Goal: Task Accomplishment & Management: Use online tool/utility

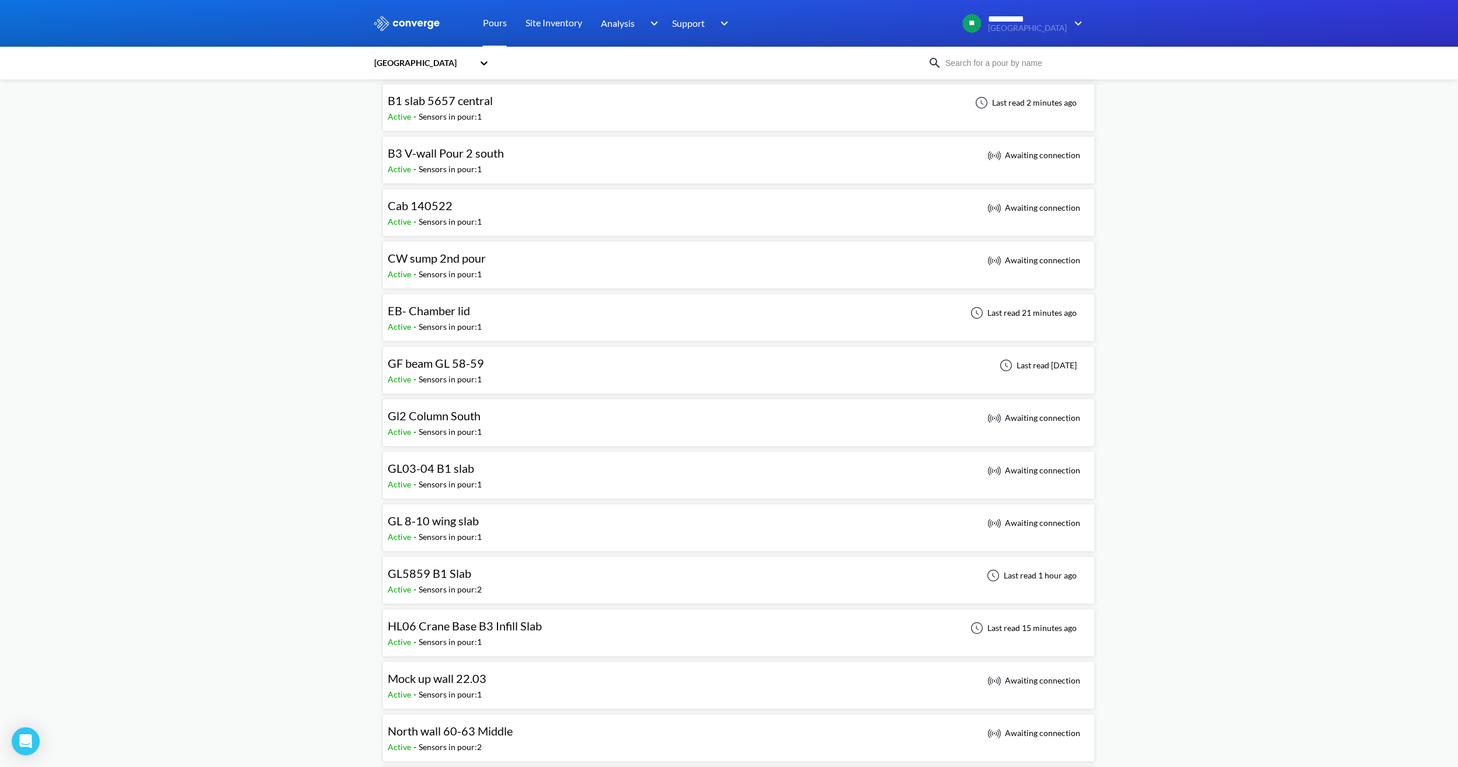
scroll to position [234, 0]
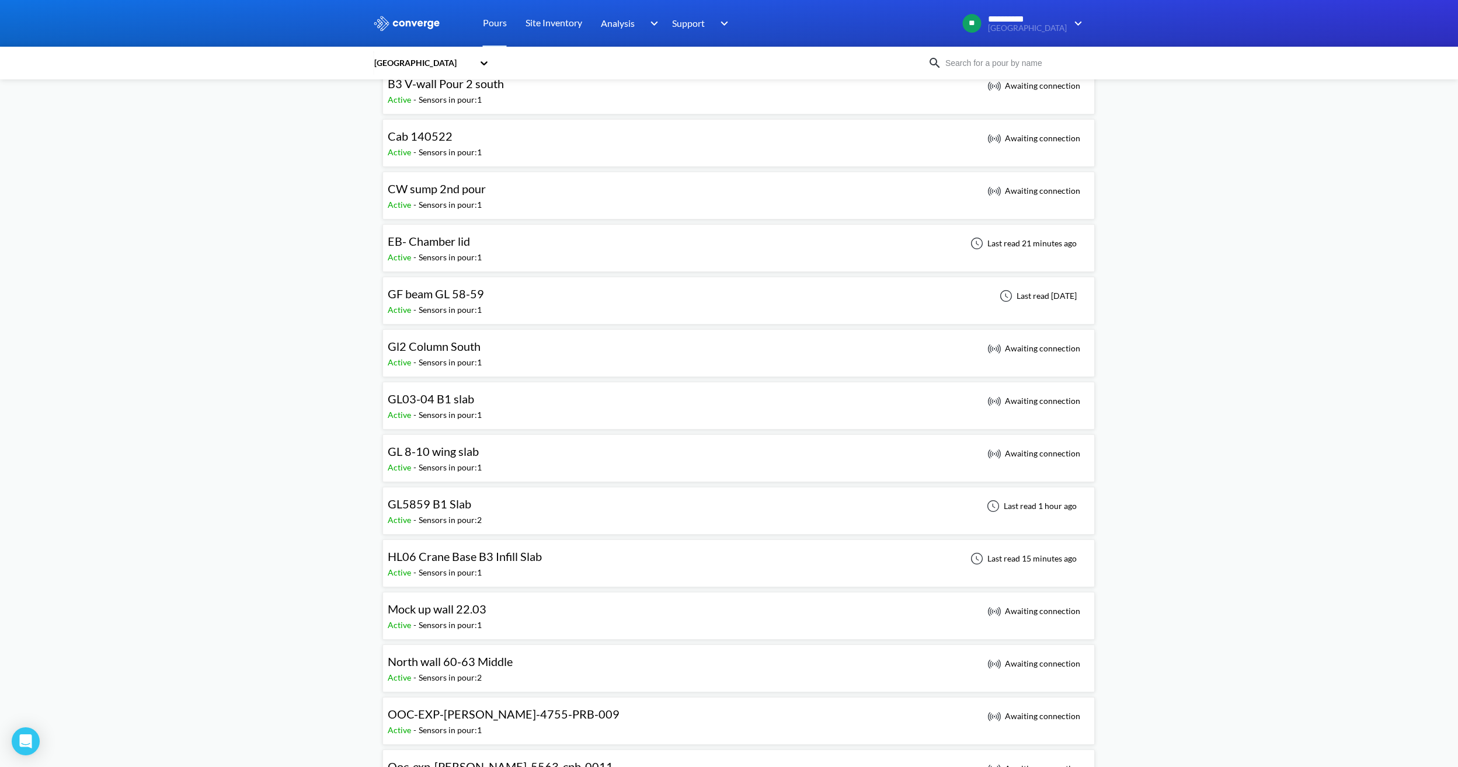
click at [526, 253] on div "EB- Chamber lid Active - Sensors in pour: 1 Last read 21 minutes ago" at bounding box center [739, 248] width 702 height 37
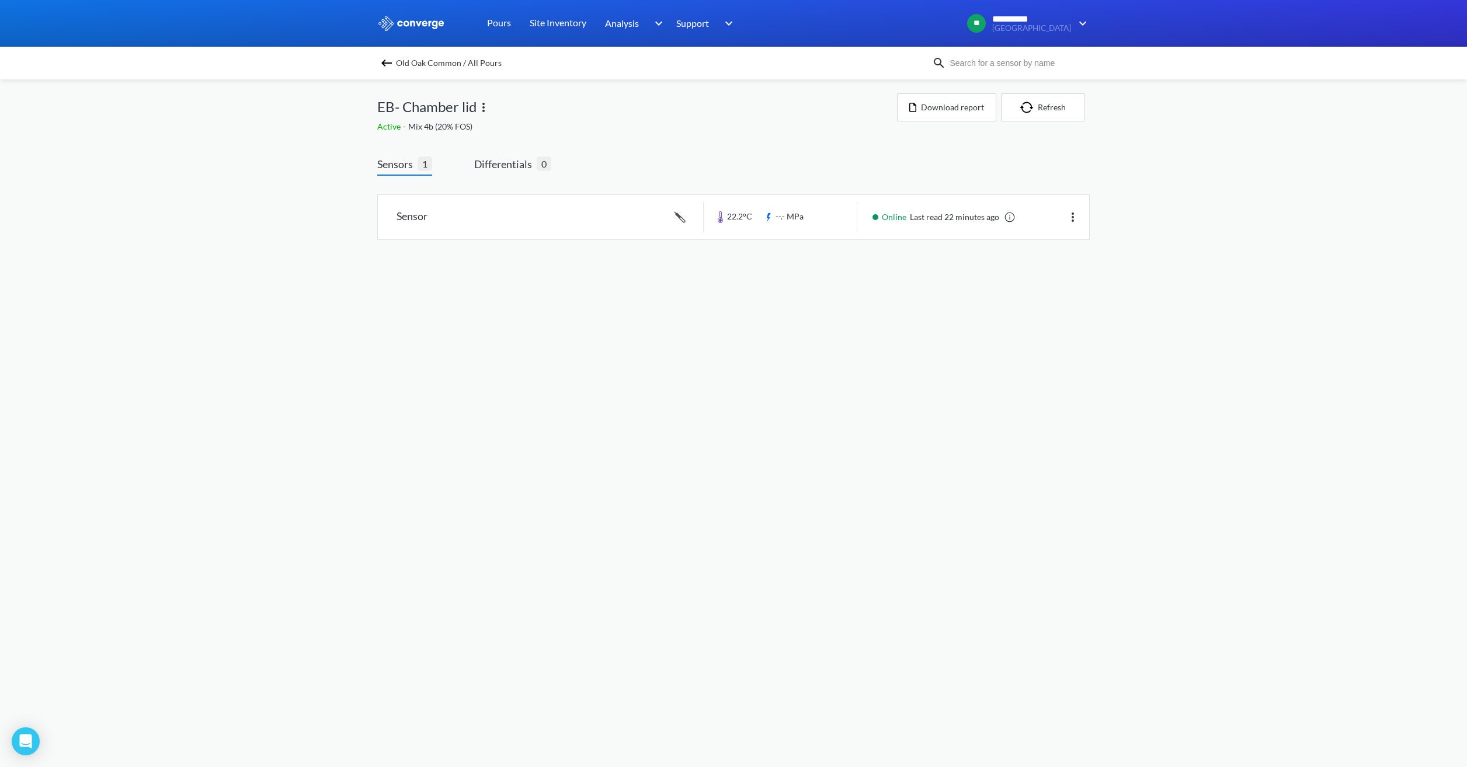
click at [488, 104] on img at bounding box center [484, 107] width 14 height 14
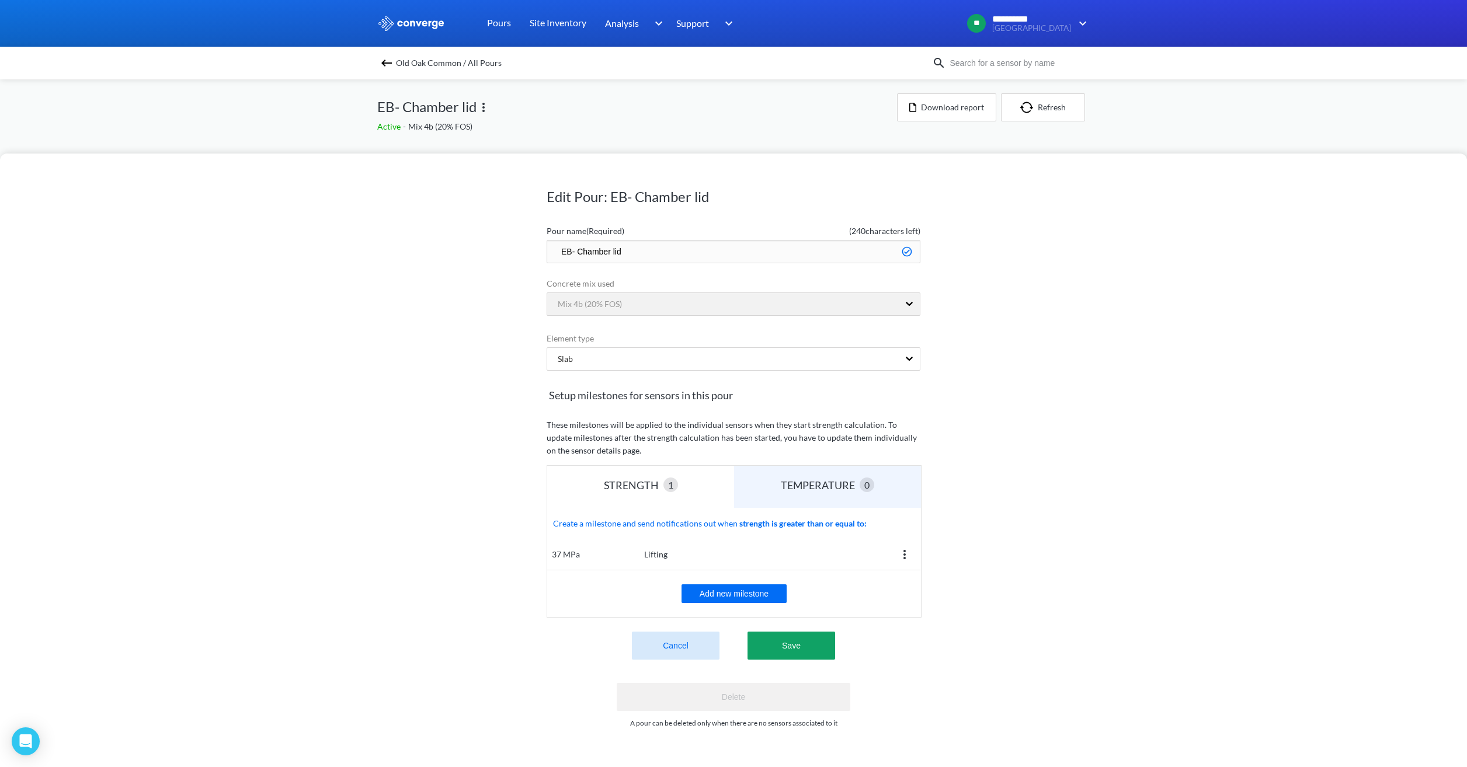
click at [674, 305] on div "Mix 4b (20% FOS)" at bounding box center [734, 306] width 374 height 26
drag, startPoint x: 674, startPoint y: 305, endPoint x: 1287, endPoint y: 360, distance: 615.1
click at [1291, 359] on div "Edit Pour: EB- Chamber lid Pour name (Required) ( 240 characters left) EB- Cham…" at bounding box center [733, 461] width 1467 height 614
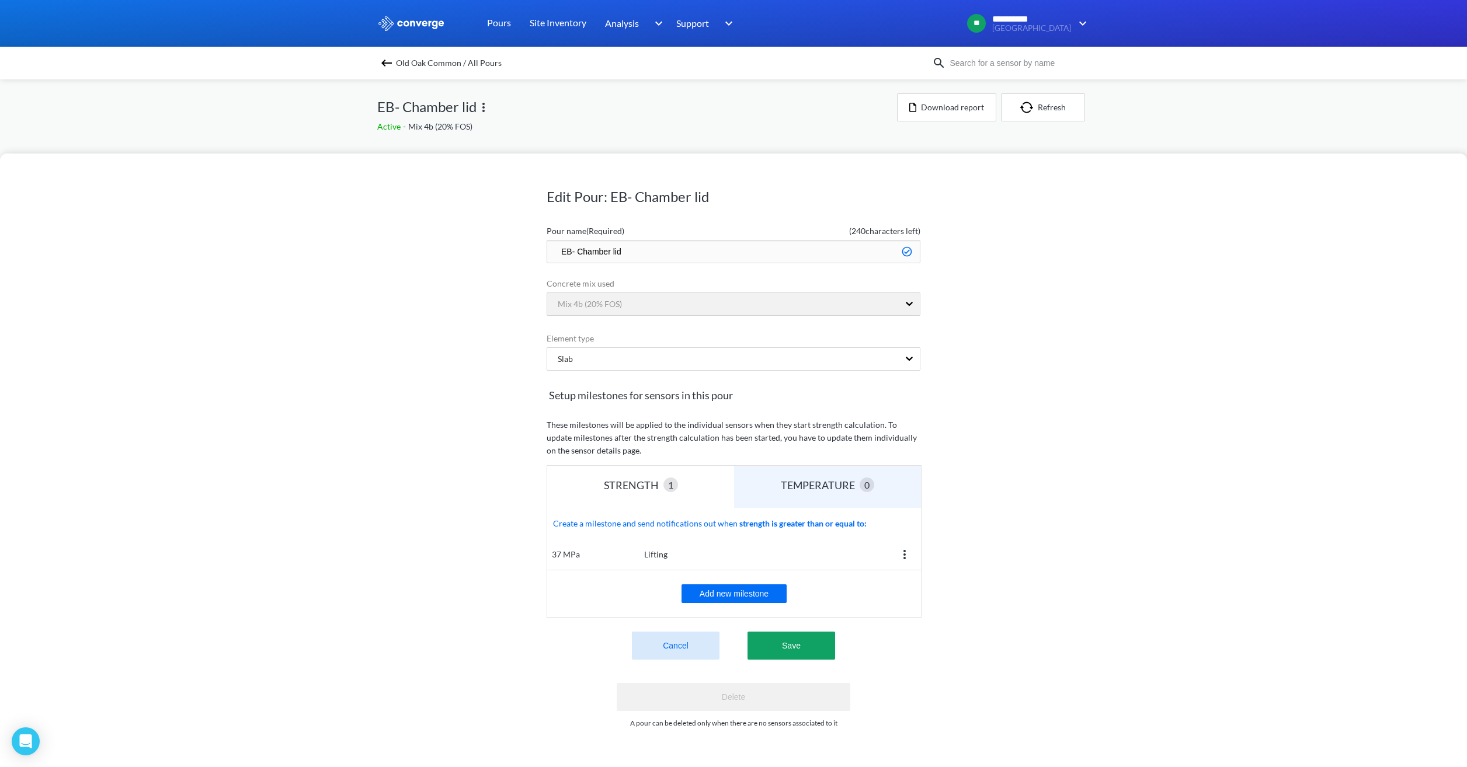
click at [640, 656] on button "Cancel" at bounding box center [676, 646] width 88 height 28
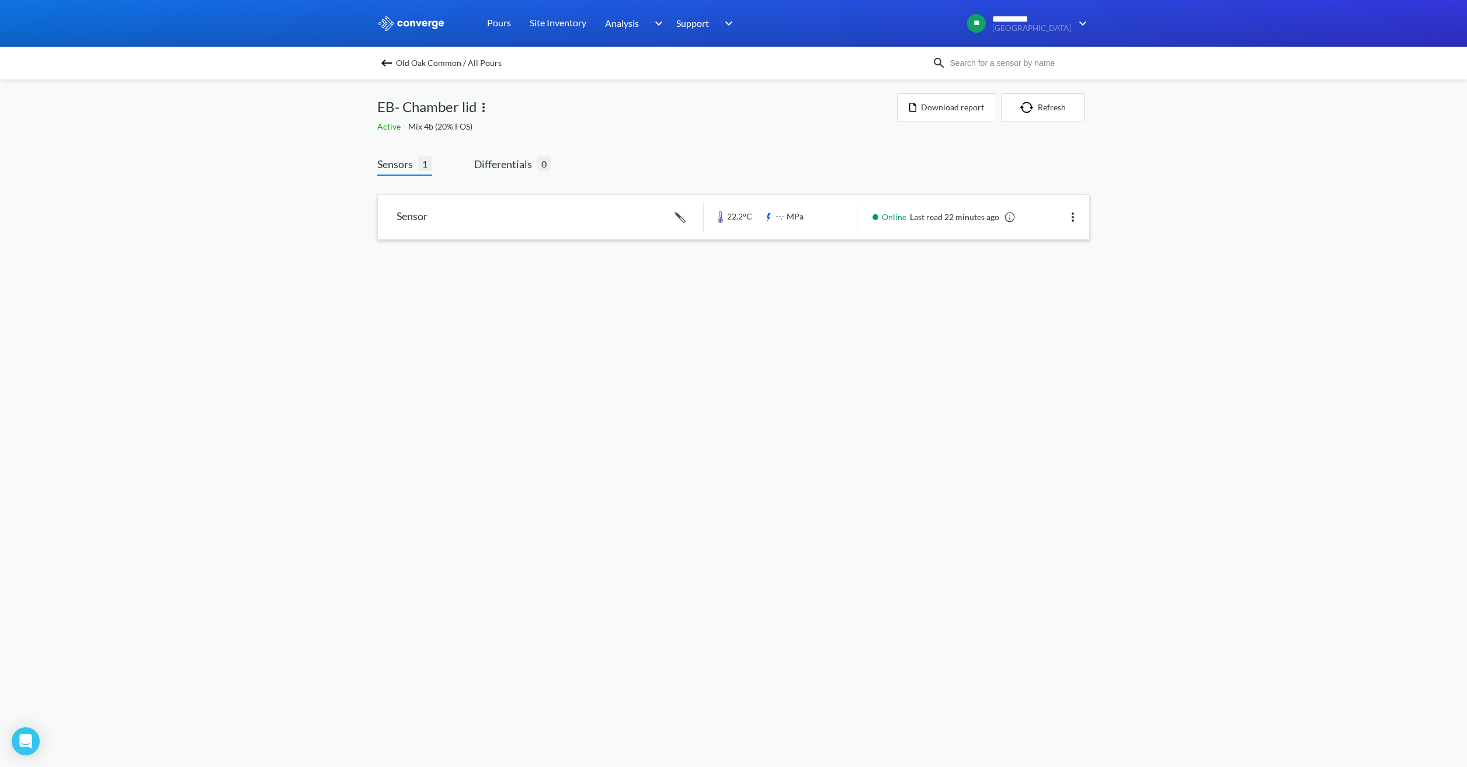
click at [857, 217] on link at bounding box center [733, 217] width 711 height 44
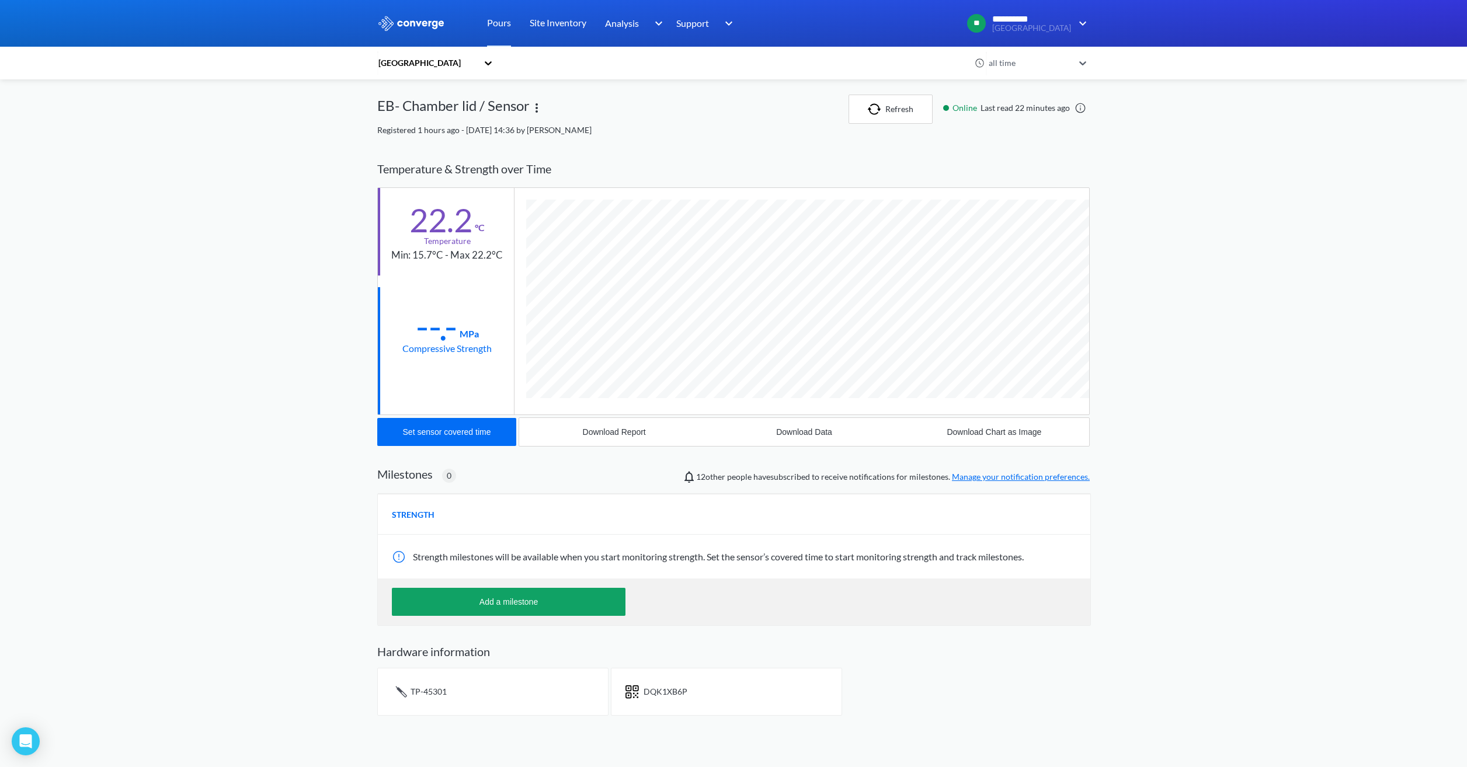
scroll to position [621, 713]
click at [457, 436] on div "Set sensor covered time" at bounding box center [447, 432] width 88 height 9
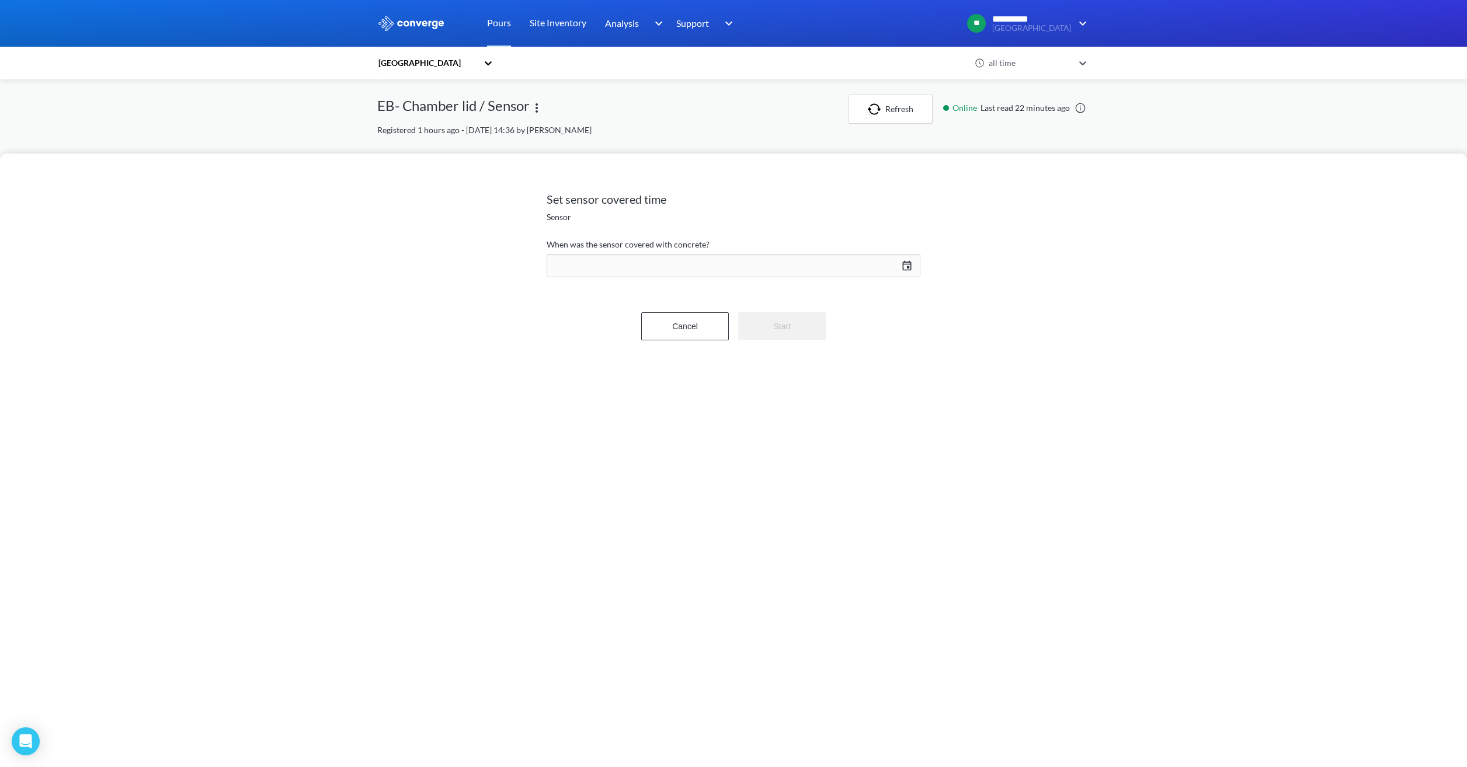
click at [738, 266] on div "10/13/2025 Press the down arrow key to interact with the calendar and select a …" at bounding box center [734, 266] width 374 height 28
click at [801, 374] on td "13" at bounding box center [804, 376] width 19 height 18
click at [860, 503] on button "Save" at bounding box center [876, 505] width 62 height 28
type input "15:19, 13th of October"
click at [764, 329] on button "Start" at bounding box center [782, 326] width 88 height 28
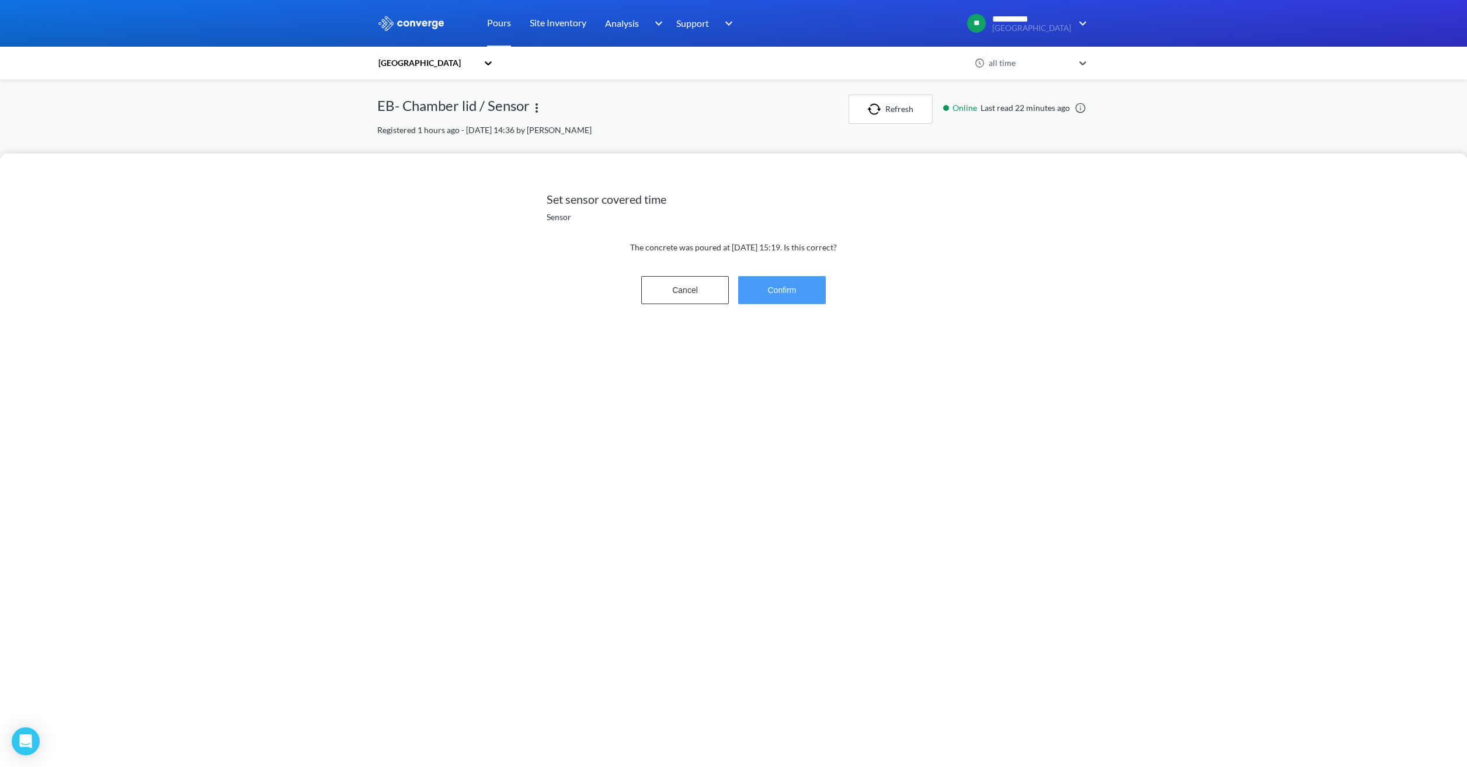
click at [791, 286] on button "Confirm" at bounding box center [782, 290] width 88 height 28
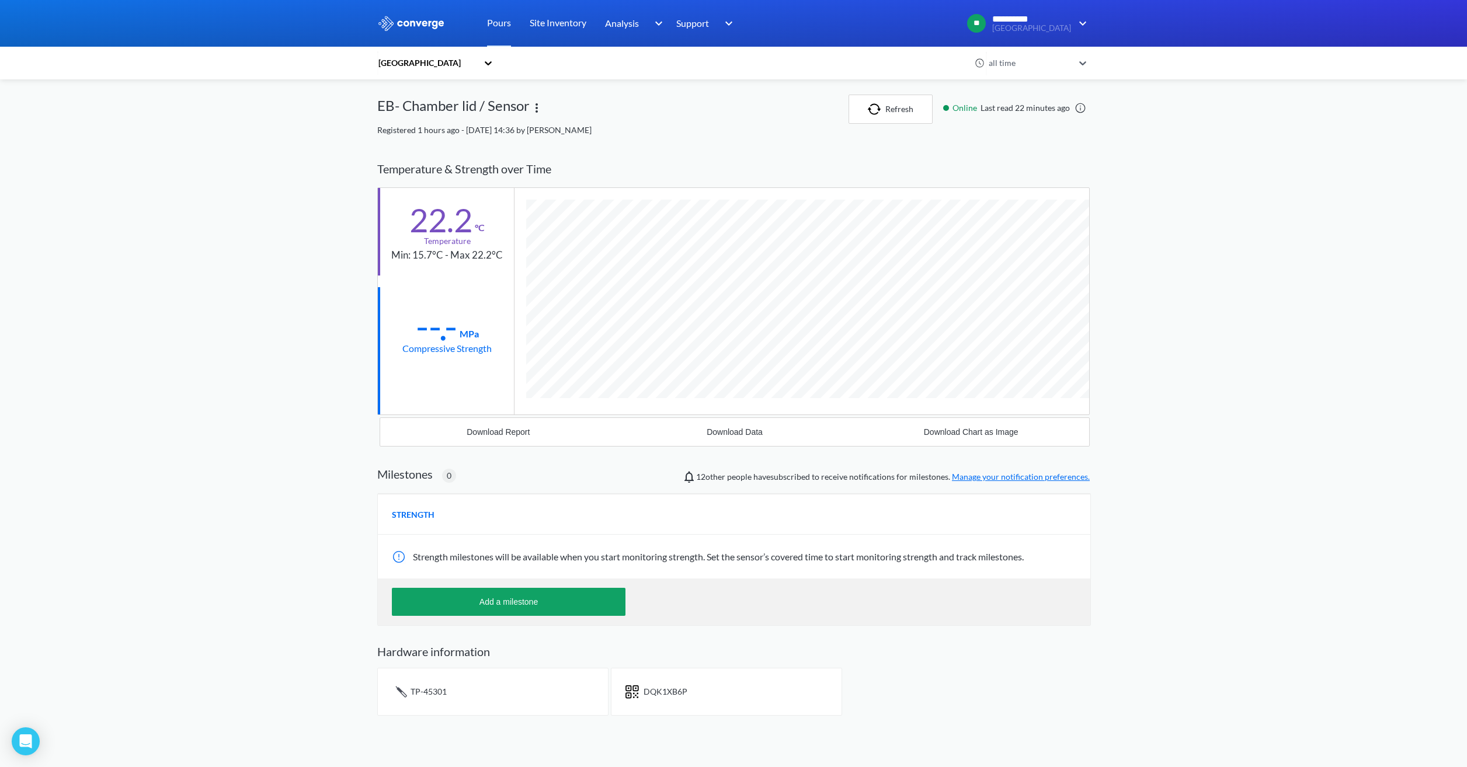
click at [541, 106] on img at bounding box center [537, 108] width 14 height 14
click at [751, 105] on div "EB- Chamber lid / Sensor Edit" at bounding box center [612, 109] width 471 height 29
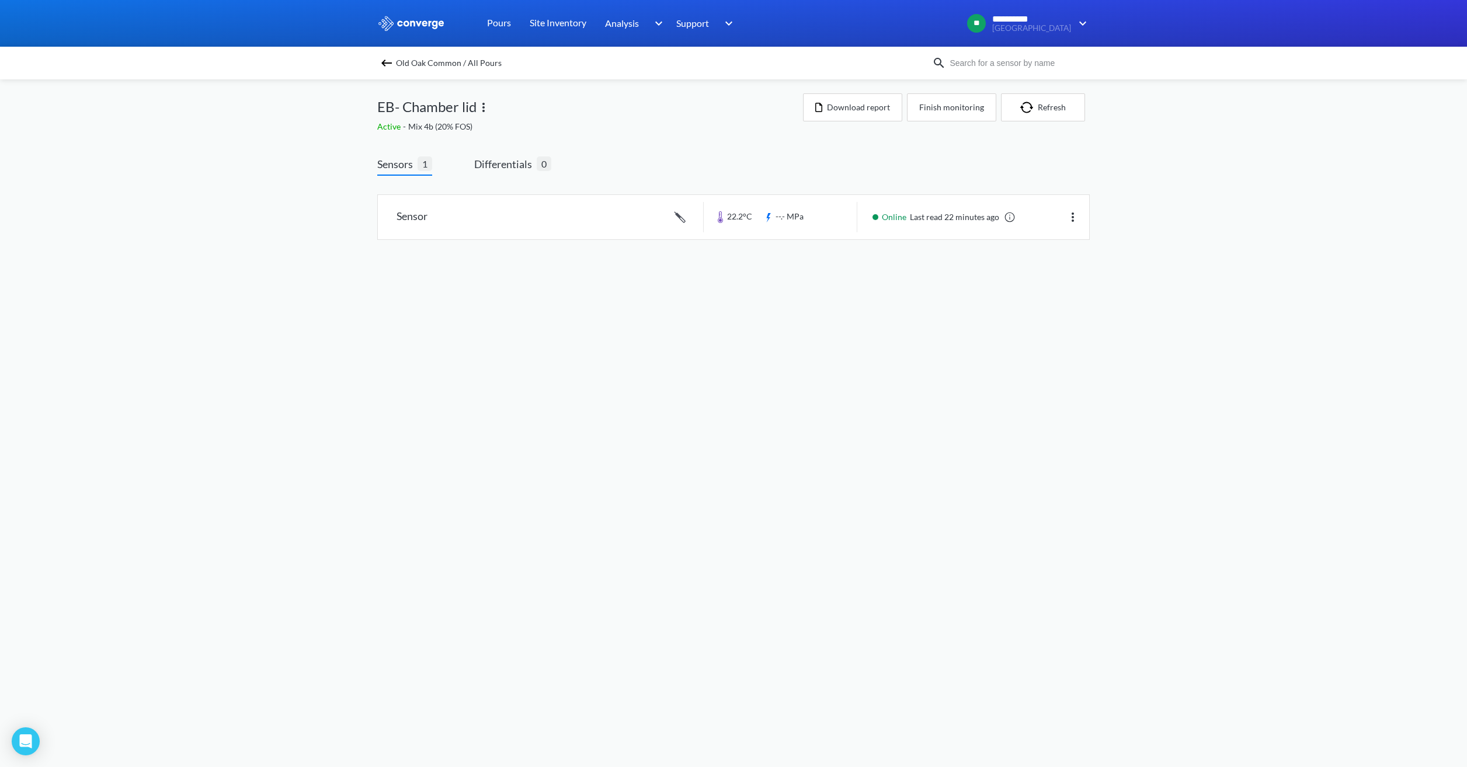
click at [507, 178] on div "Sensor 22.2°C --.- MPa Online Last read 22 minutes ago" at bounding box center [733, 220] width 713 height 88
click at [504, 169] on span "Differentials" at bounding box center [505, 164] width 62 height 16
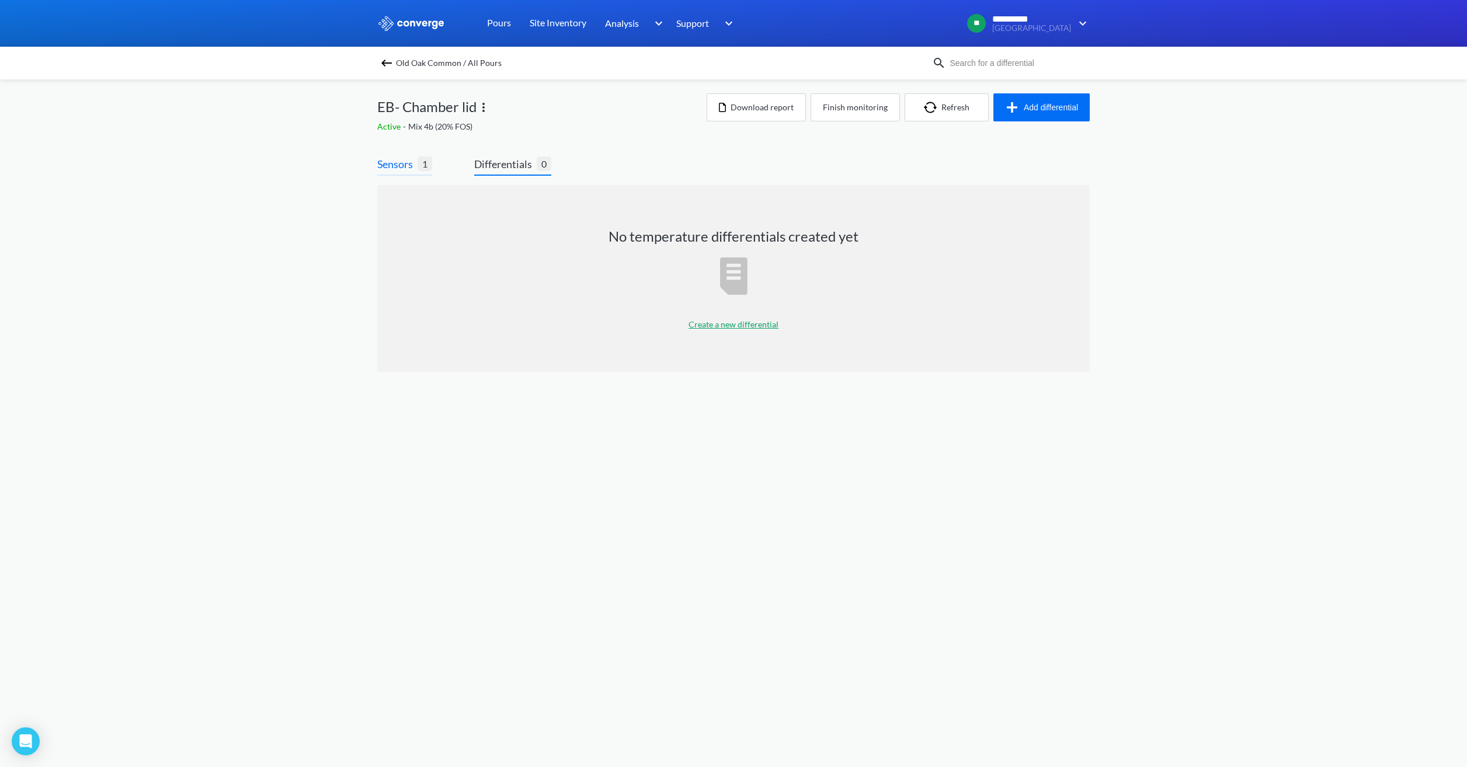
click at [424, 166] on span "1" at bounding box center [425, 164] width 15 height 15
click at [399, 165] on span "Sensors" at bounding box center [397, 164] width 40 height 16
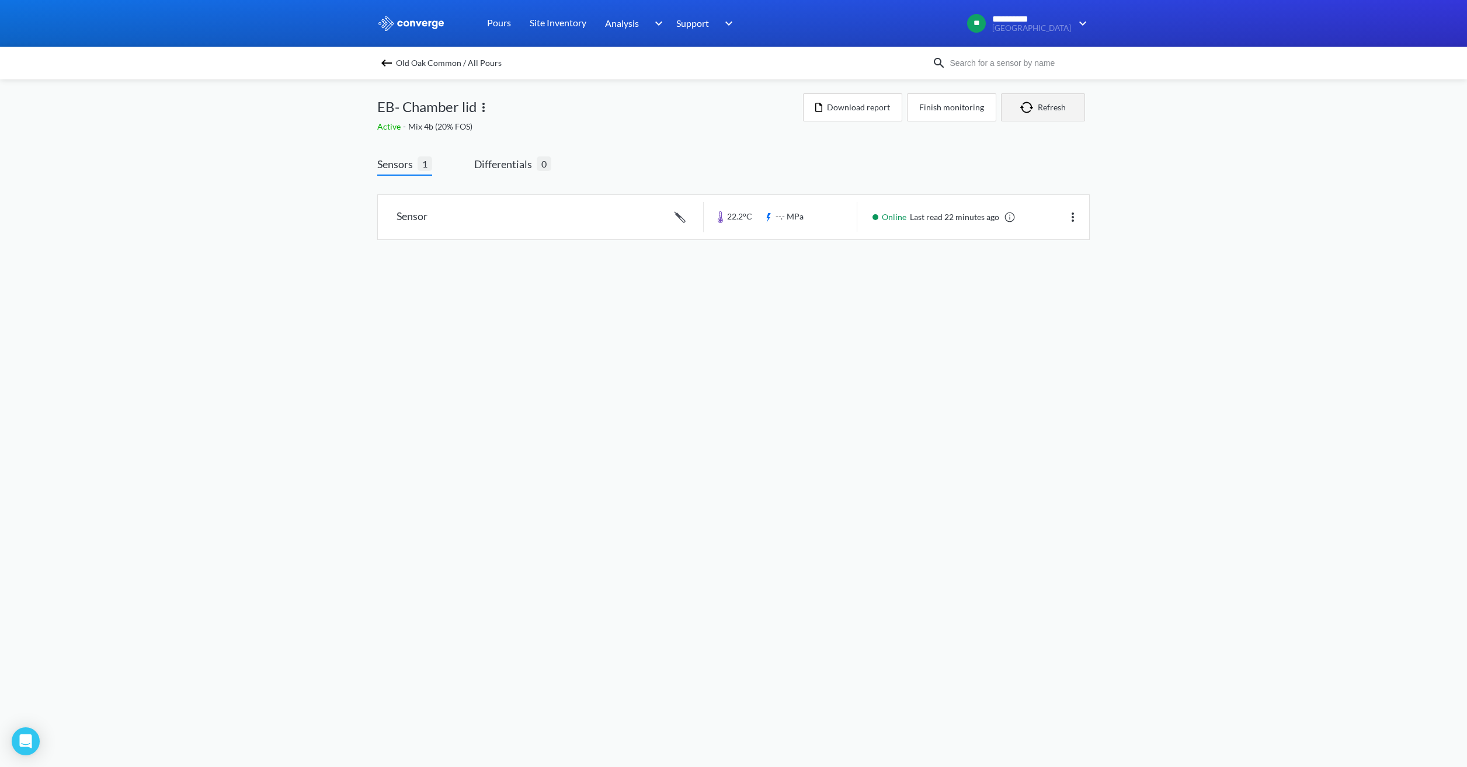
click at [1030, 107] on img "button" at bounding box center [1029, 108] width 18 height 12
click at [787, 230] on link at bounding box center [733, 217] width 711 height 44
drag, startPoint x: 460, startPoint y: 128, endPoint x: 434, endPoint y: 128, distance: 26.3
click at [434, 128] on div "Active - Mix 4b (20% FOS)" at bounding box center [590, 126] width 426 height 13
drag, startPoint x: 434, startPoint y: 128, endPoint x: 474, endPoint y: 260, distance: 137.3
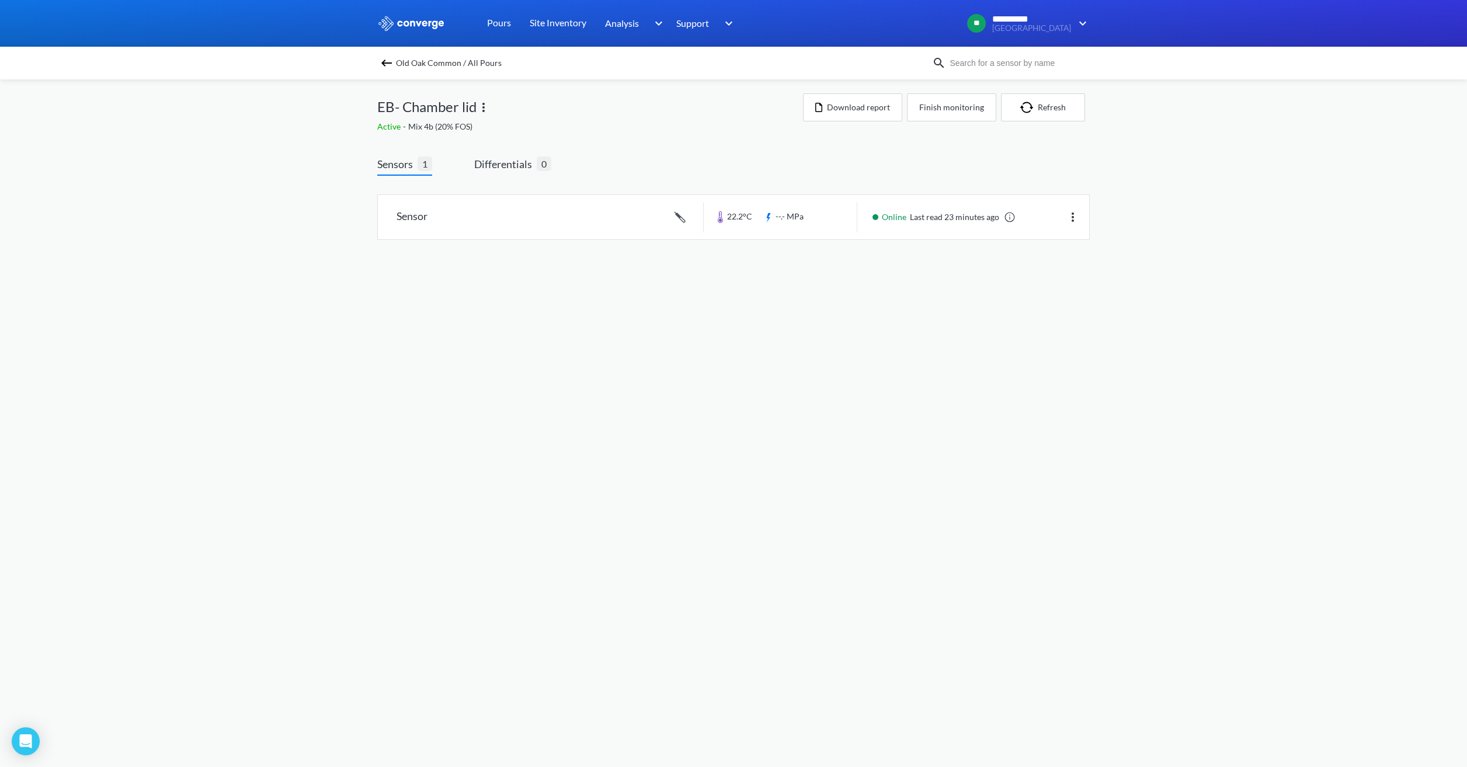
click at [474, 260] on div "Sensor 22.2°C --.- MPa Online Last read 23 minutes ago" at bounding box center [733, 224] width 713 height 78
click at [514, 211] on link at bounding box center [733, 217] width 711 height 44
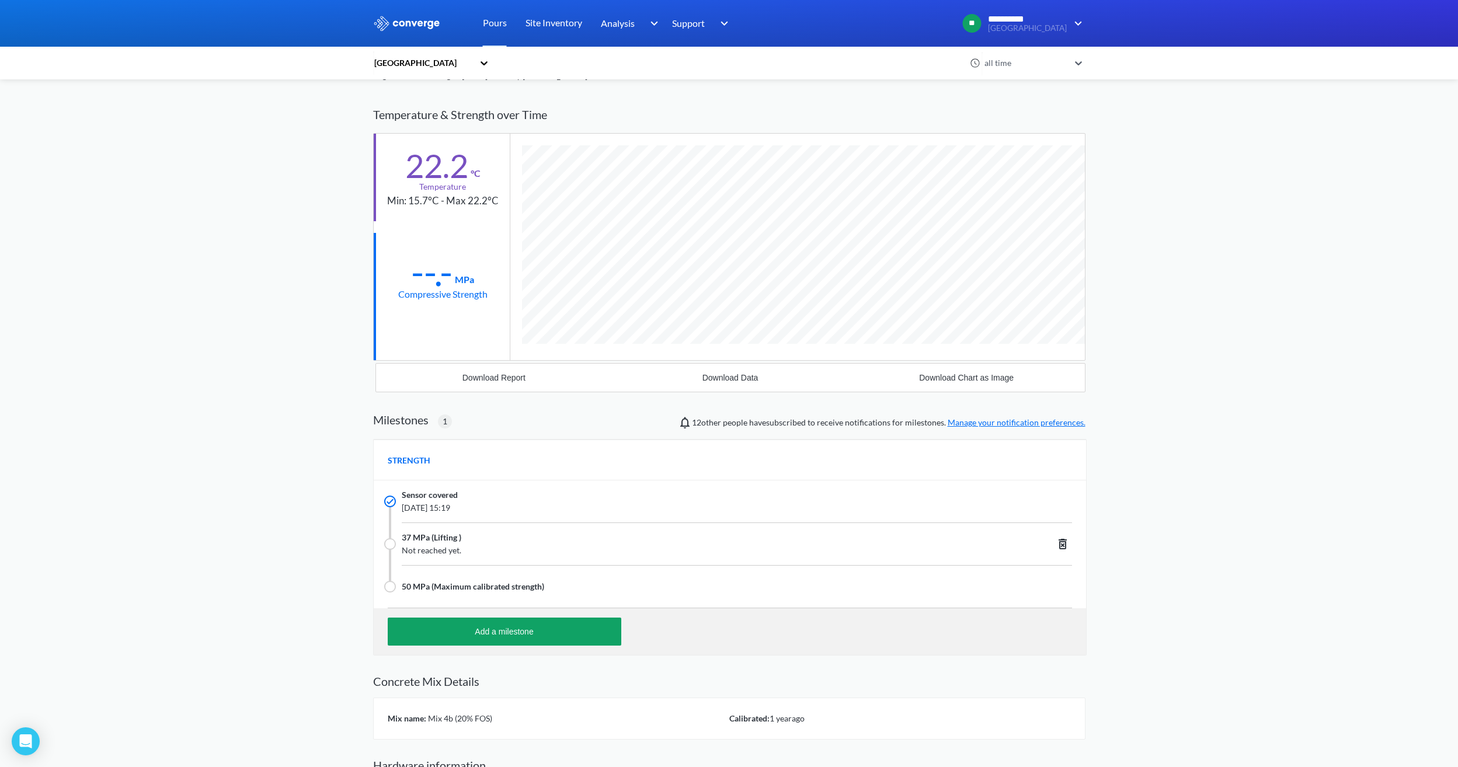
scroll to position [126, 0]
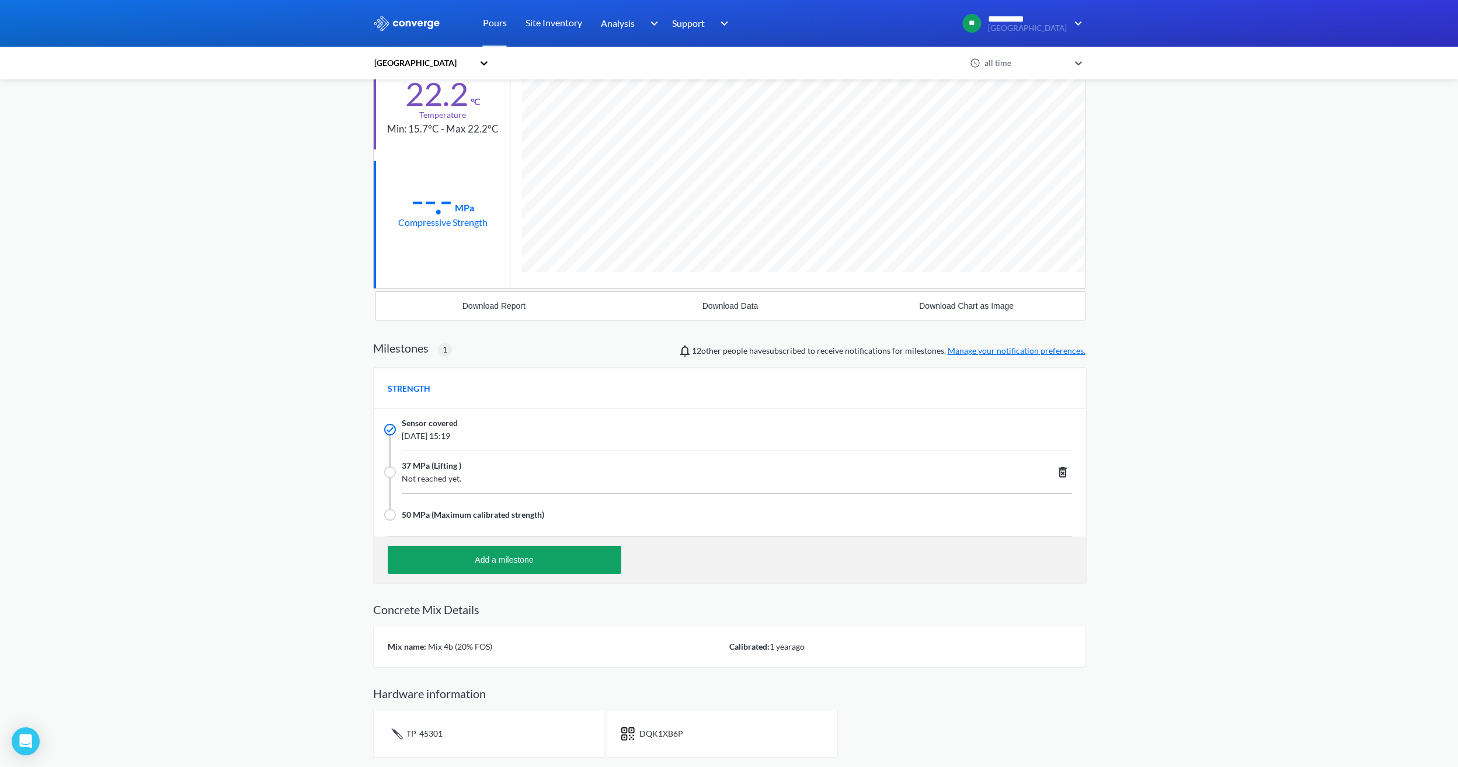
click at [1057, 468] on icon at bounding box center [1063, 472] width 14 height 14
click at [1029, 472] on button "Yes, Delete" at bounding box center [1043, 472] width 63 height 19
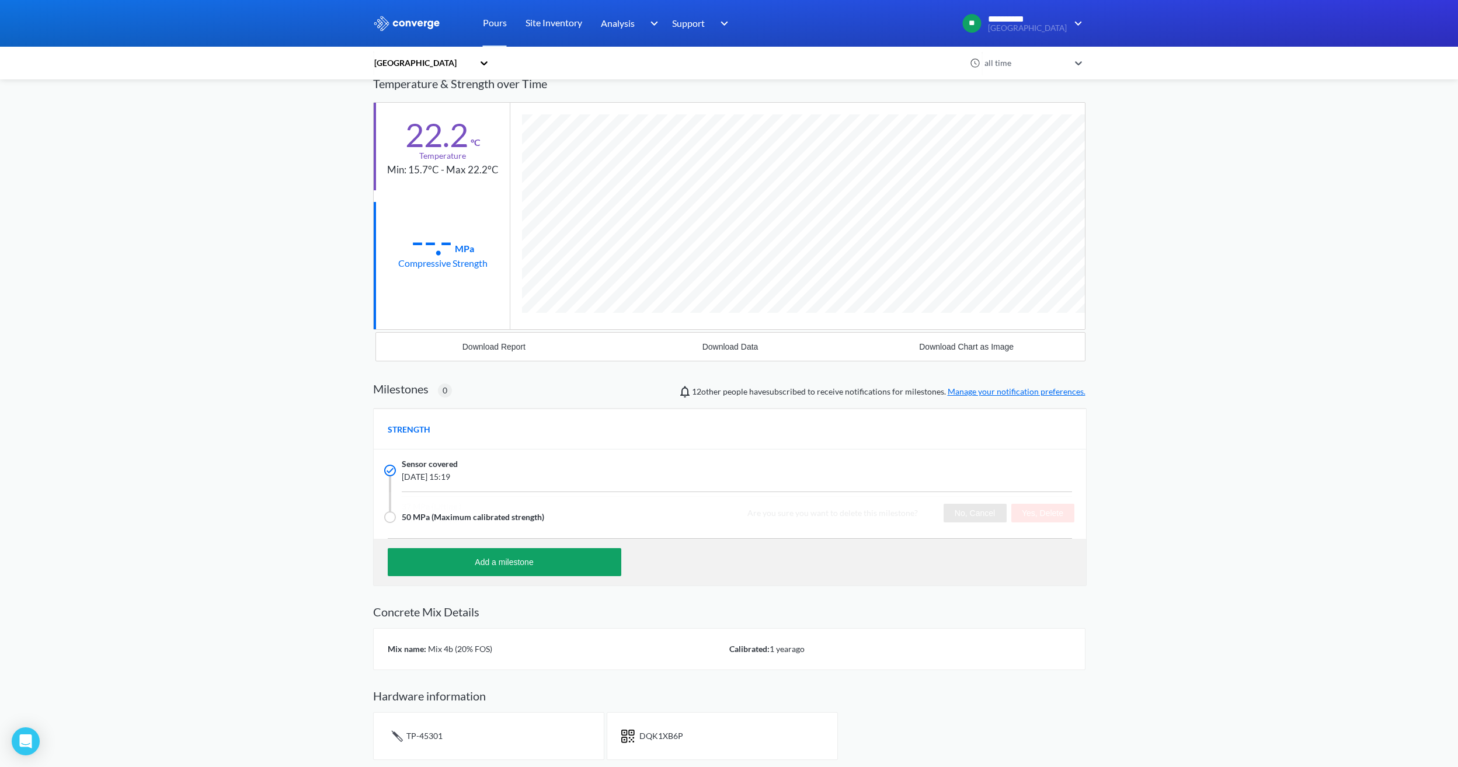
scroll to position [0, 0]
click at [506, 558] on button "Add a milestone" at bounding box center [505, 560] width 234 height 28
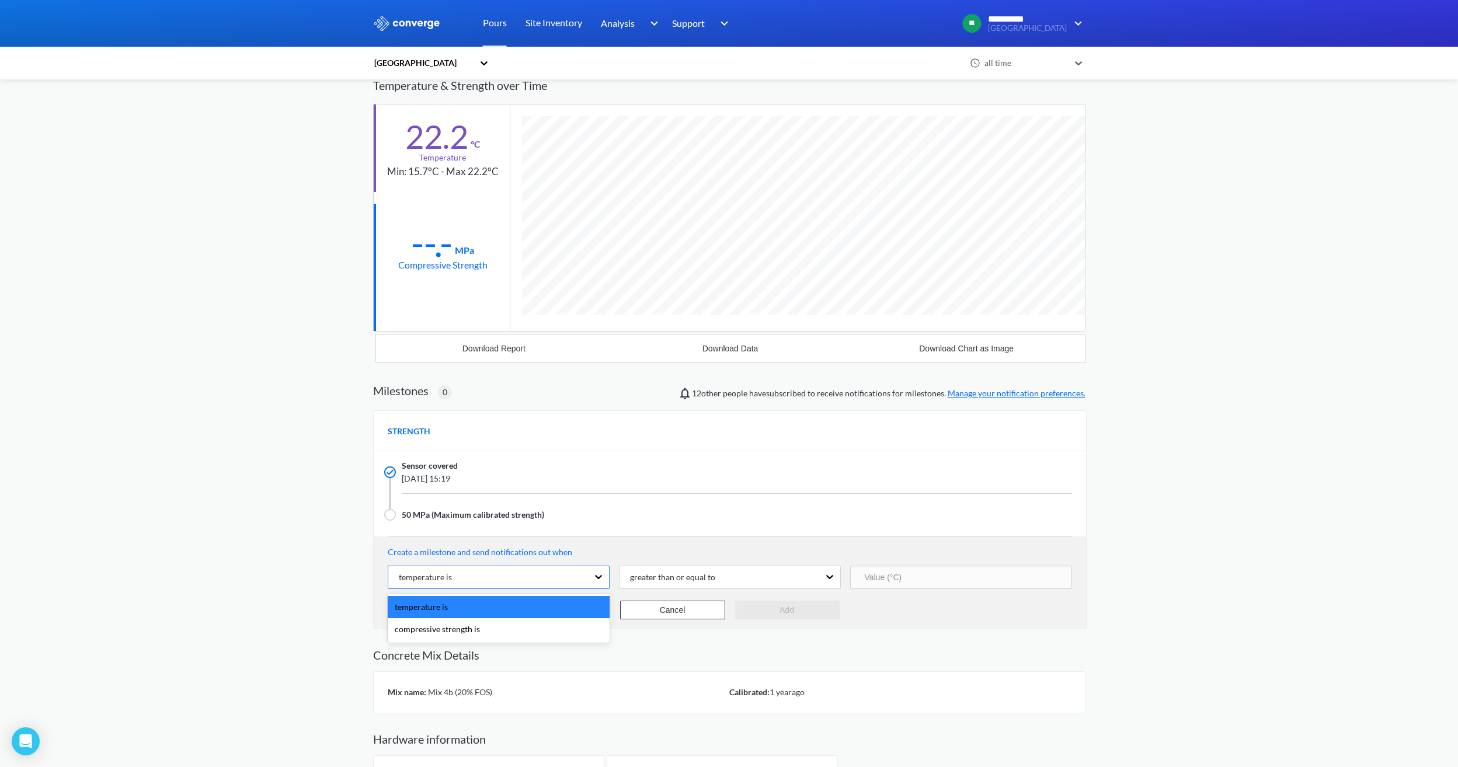
click at [547, 579] on div "temperature is" at bounding box center [488, 578] width 200 height 22
click at [506, 635] on div "compressive strength is" at bounding box center [499, 630] width 222 height 22
click at [664, 566] on div "greater than or equal to" at bounding box center [730, 577] width 222 height 23
click at [664, 572] on div "greater than or equal to" at bounding box center [668, 577] width 95 height 13
click at [897, 578] on input "number" at bounding box center [961, 577] width 222 height 23
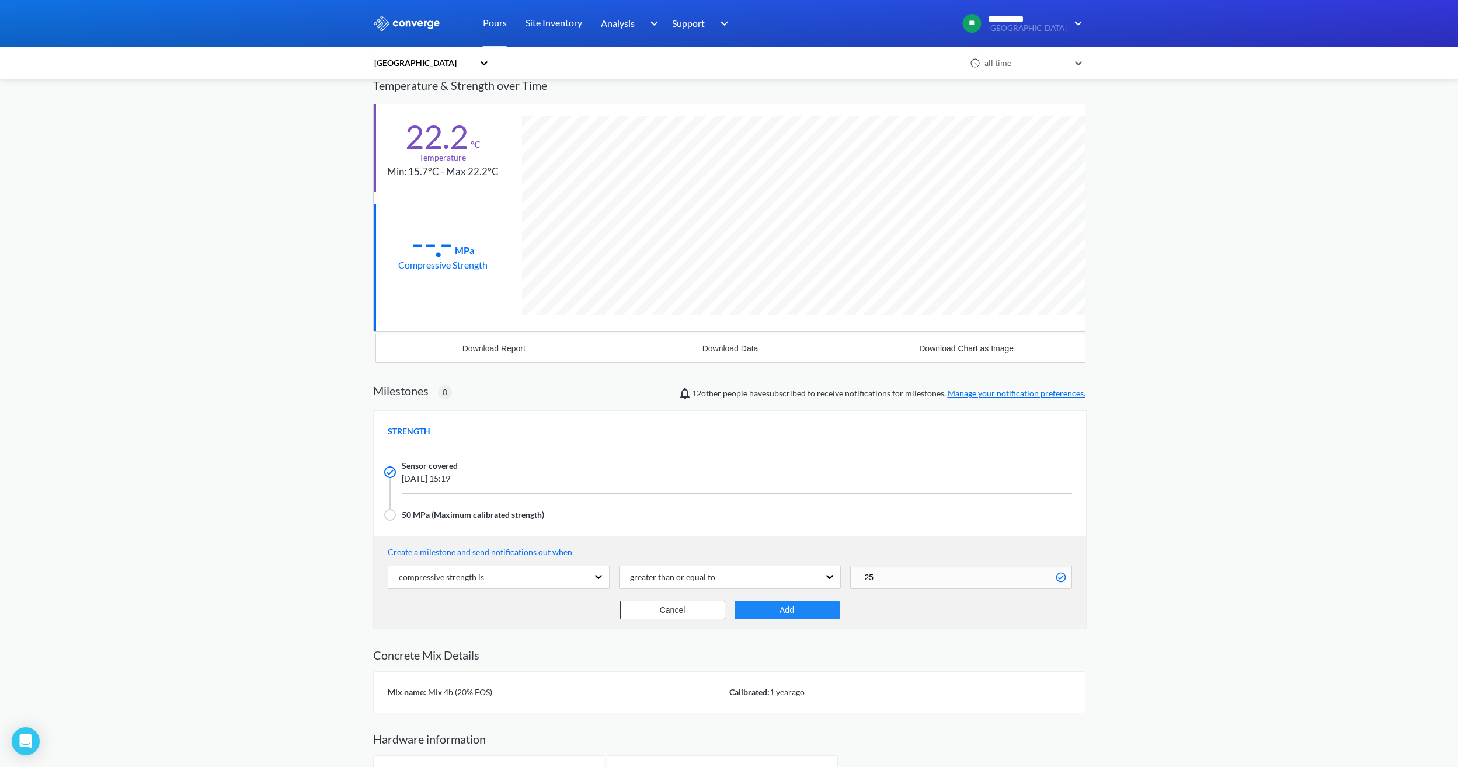
type input "25"
click at [814, 604] on button "Add" at bounding box center [787, 610] width 105 height 19
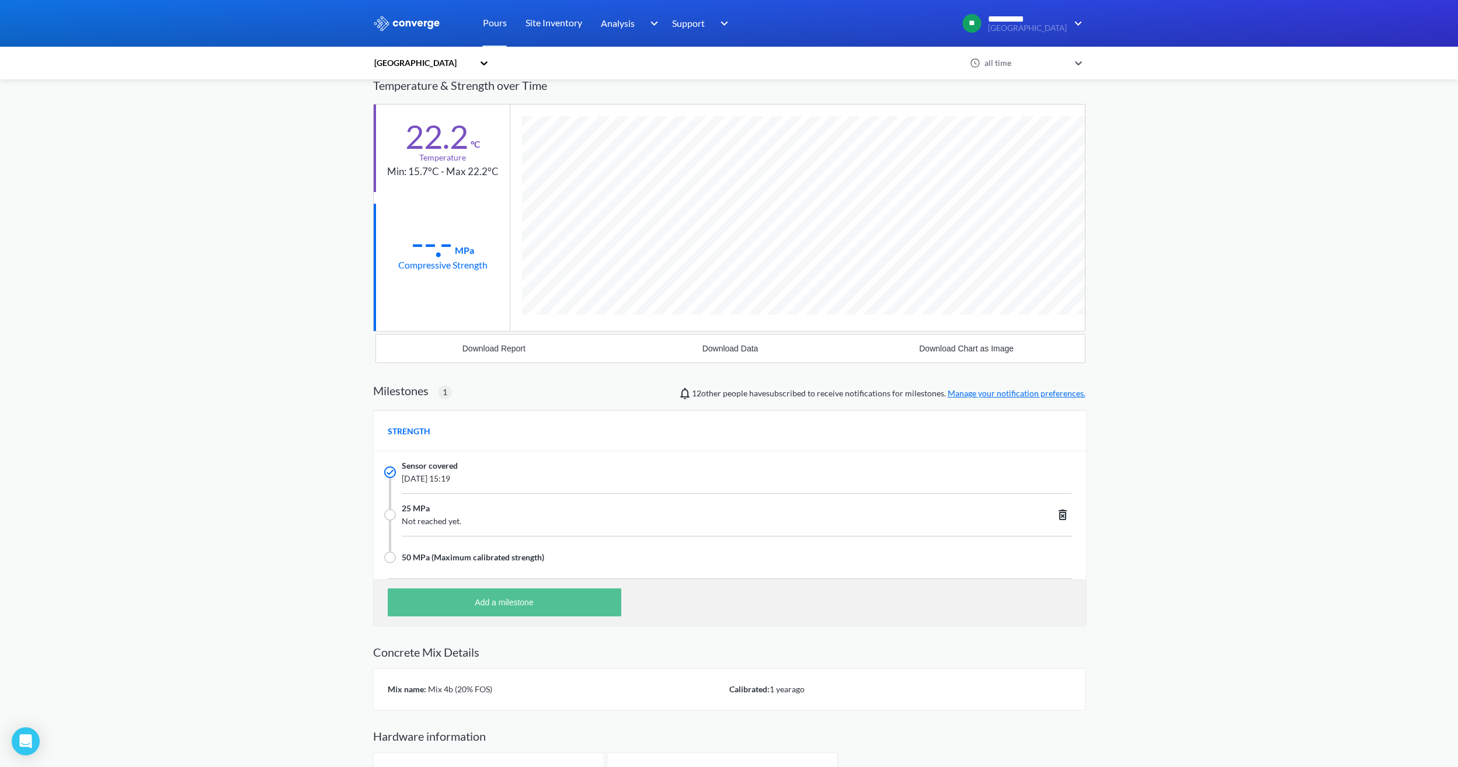
click at [495, 616] on button "Add a milestone" at bounding box center [505, 603] width 234 height 28
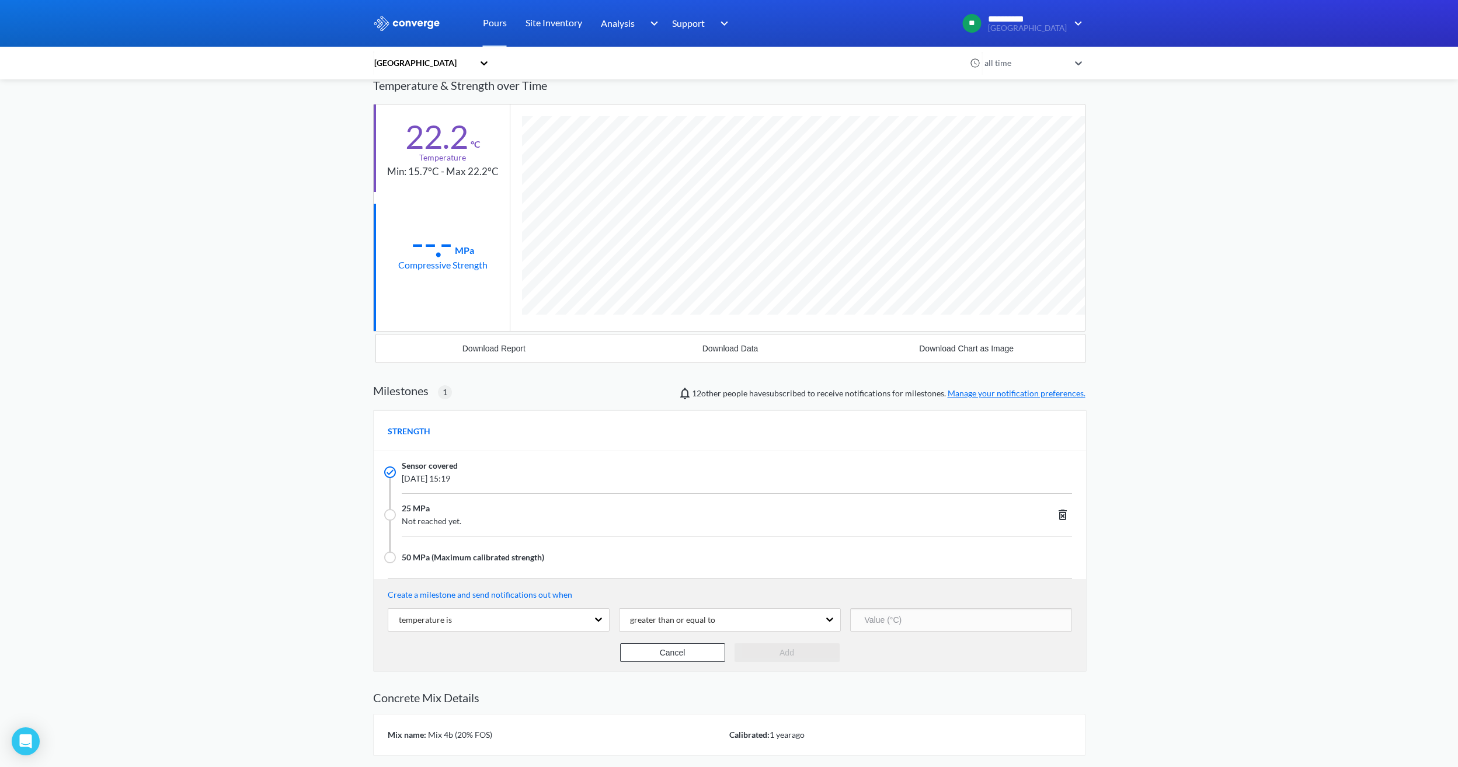
click at [868, 616] on input "number" at bounding box center [961, 620] width 222 height 23
click at [547, 621] on div "temperature is" at bounding box center [488, 620] width 200 height 22
click at [427, 671] on div "compressive strength is" at bounding box center [499, 672] width 222 height 22
click at [928, 619] on input "number" at bounding box center [961, 620] width 222 height 23
type input "30"
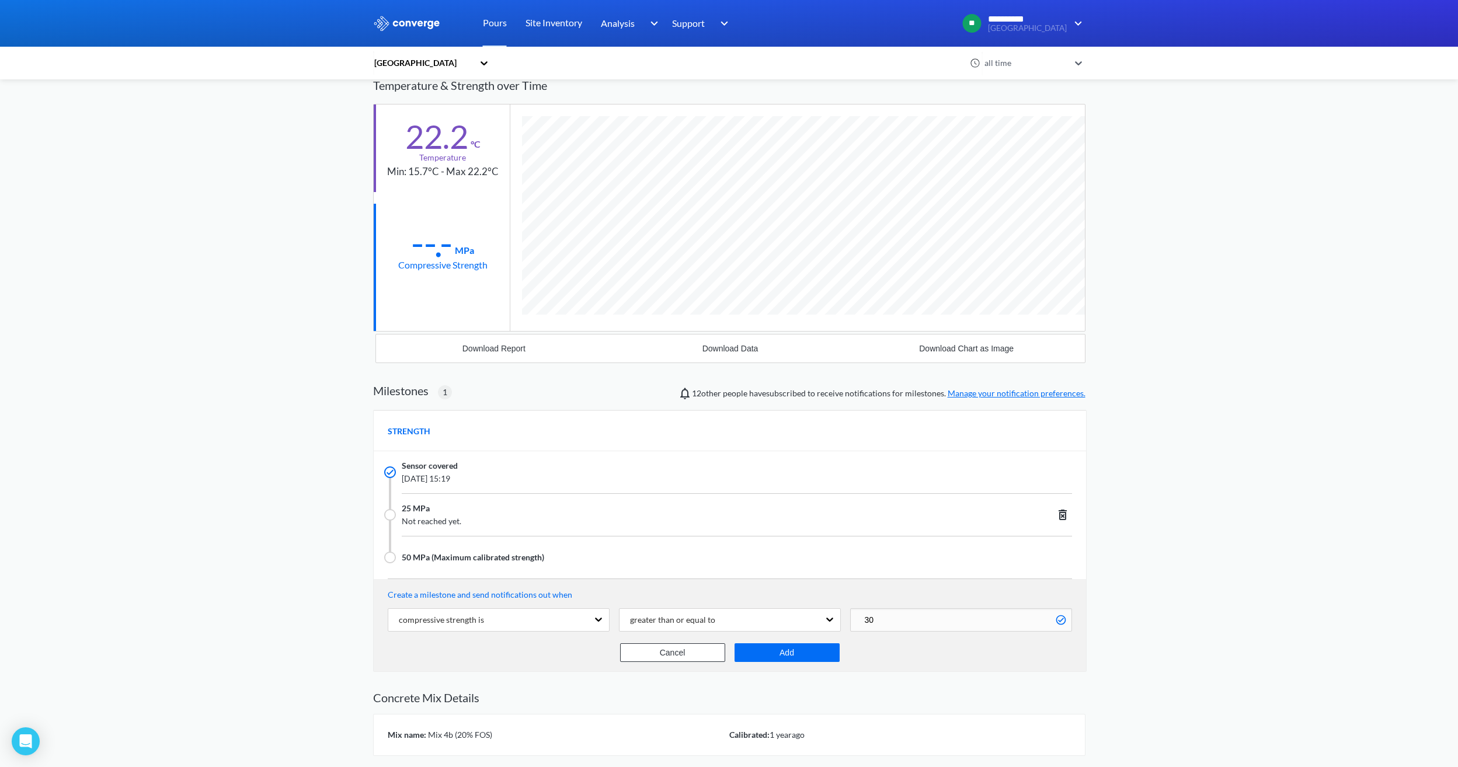
click at [788, 664] on div "Create a milestone and send notifications out when compressive strength is grea…" at bounding box center [730, 625] width 713 height 92
click at [789, 663] on div "Create a milestone and send notifications out when compressive strength is grea…" at bounding box center [730, 625] width 713 height 92
drag, startPoint x: 789, startPoint y: 663, endPoint x: 776, endPoint y: 647, distance: 20.8
click at [776, 647] on button "Add" at bounding box center [787, 653] width 105 height 19
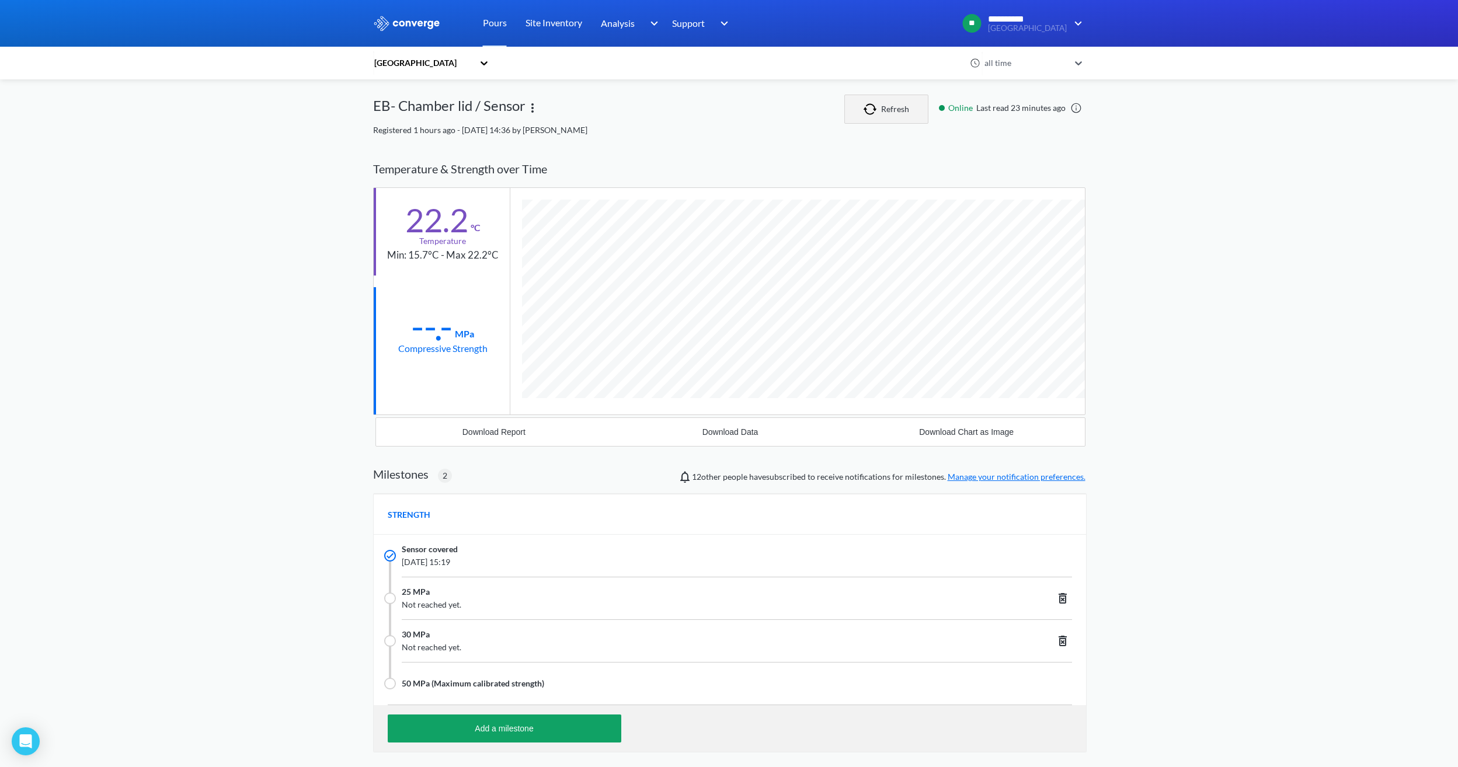
click at [872, 101] on button "Refresh" at bounding box center [887, 109] width 84 height 29
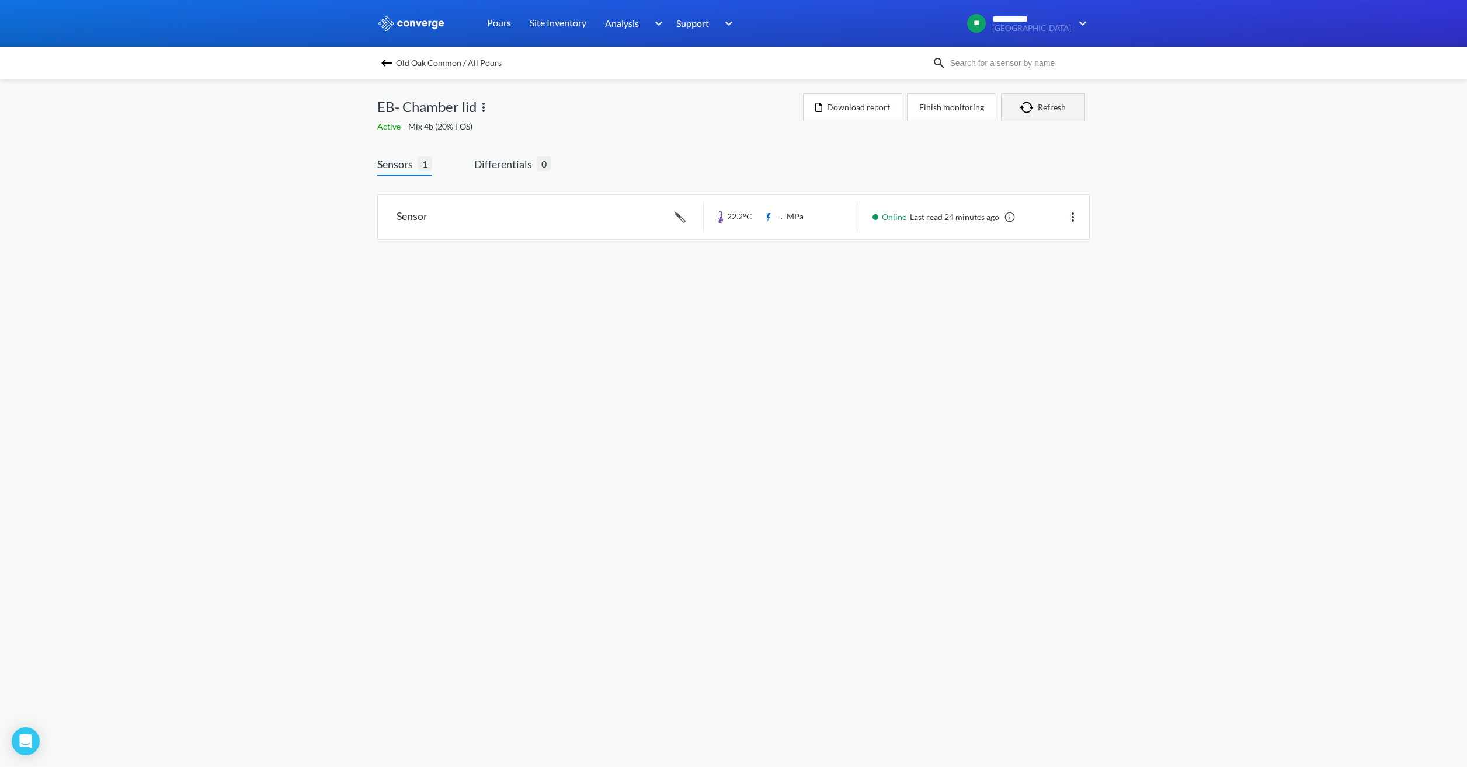
click at [1054, 109] on button "Refresh" at bounding box center [1043, 107] width 84 height 28
click at [391, 64] on img at bounding box center [387, 63] width 14 height 14
